Goal: Obtain resource: Obtain resource

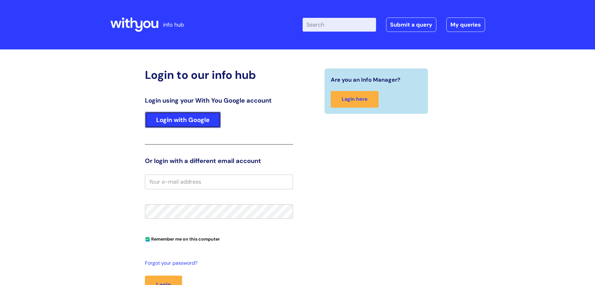
click at [201, 122] on link "Login with Google" at bounding box center [183, 120] width 76 height 16
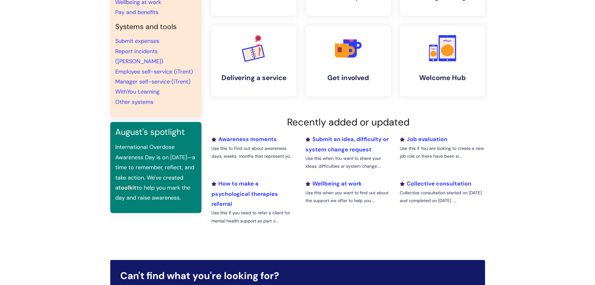
scroll to position [125, 0]
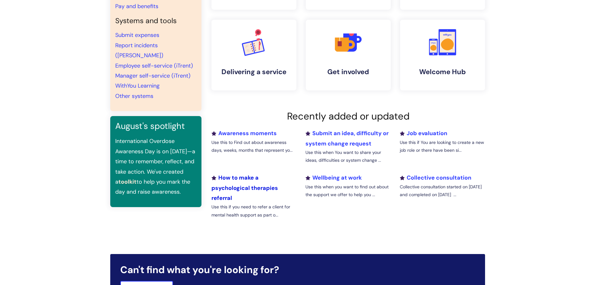
click at [257, 186] on link "How to make a psychological therapies referral" at bounding box center [245, 188] width 67 height 28
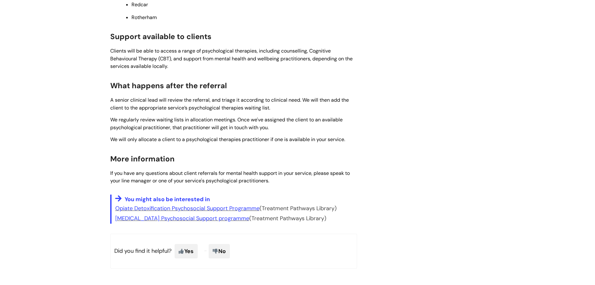
scroll to position [375, 0]
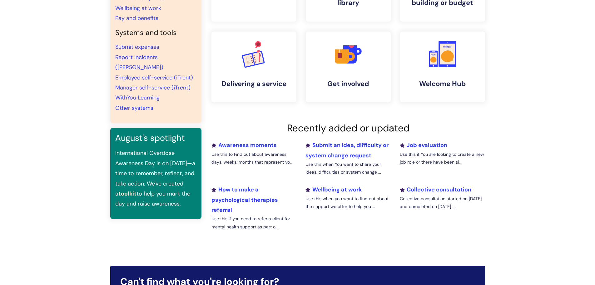
scroll to position [125, 0]
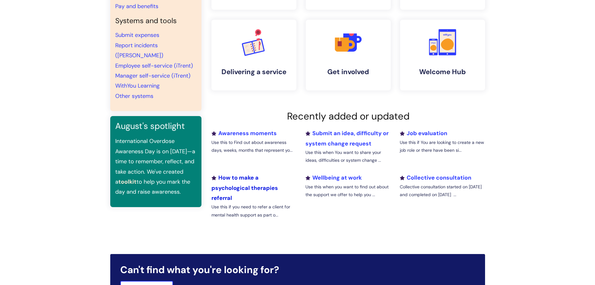
click at [226, 186] on link "How to make a psychological therapies referral" at bounding box center [245, 188] width 67 height 28
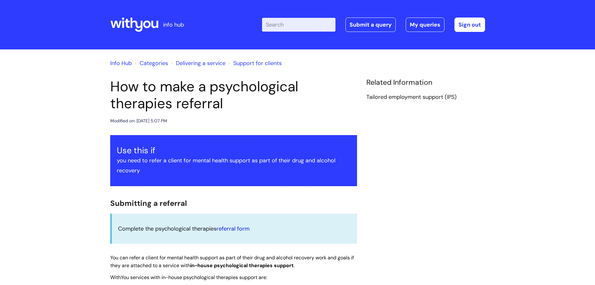
click at [243, 229] on link "referral form" at bounding box center [233, 228] width 33 height 7
